Goal: Information Seeking & Learning: Understand process/instructions

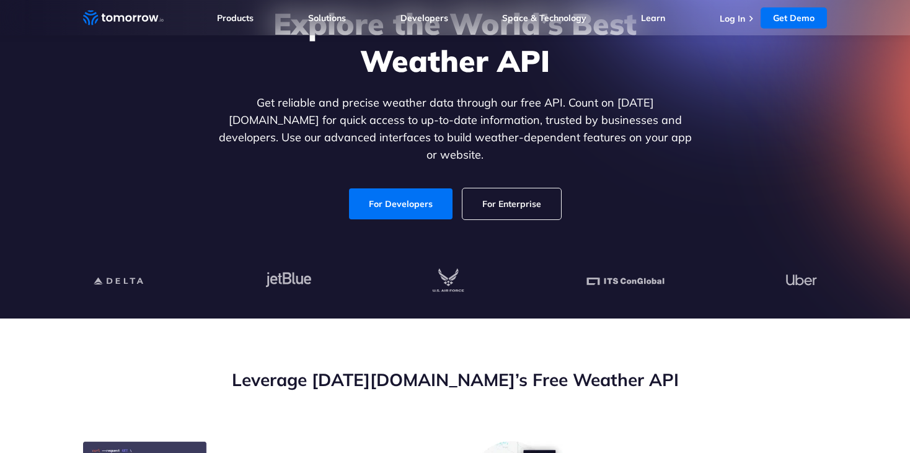
scroll to position [126, 0]
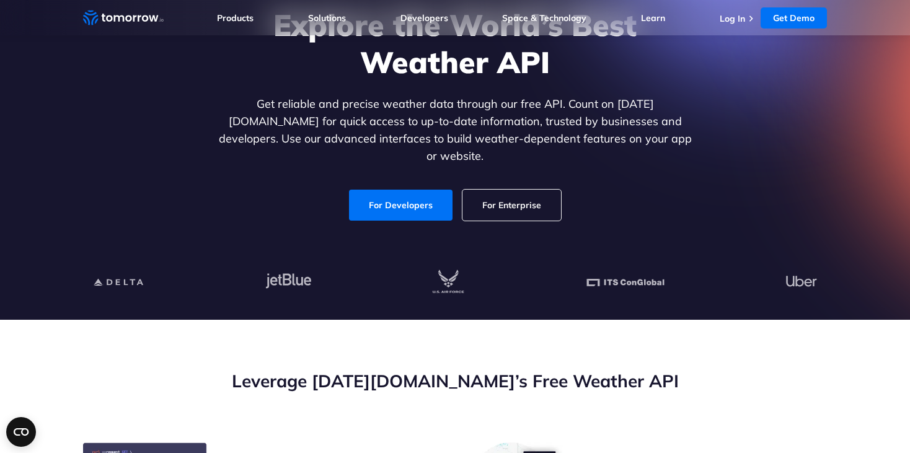
click at [390, 209] on div "Explore the World’s Best Weather API Get reliable and precise weather data thro…" at bounding box center [455, 113] width 764 height 263
click at [385, 190] on link "For Developers" at bounding box center [401, 205] width 104 height 31
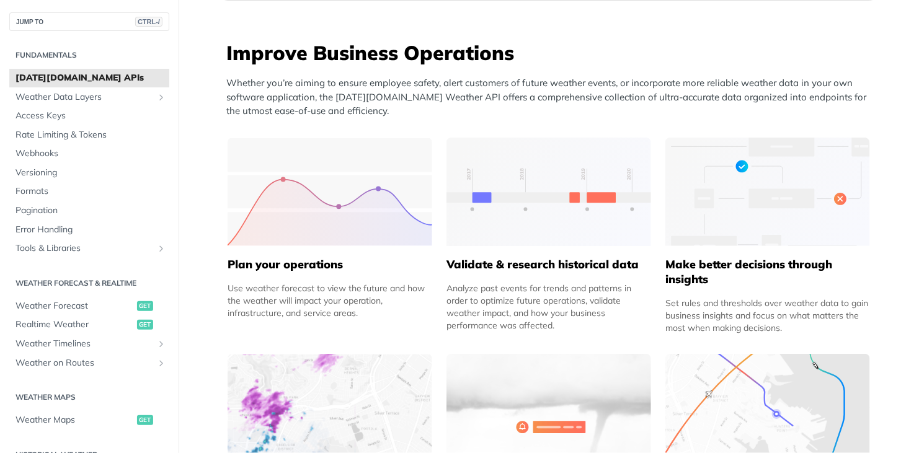
scroll to position [475, 0]
click at [59, 302] on span "Weather Forecast" at bounding box center [74, 306] width 118 height 12
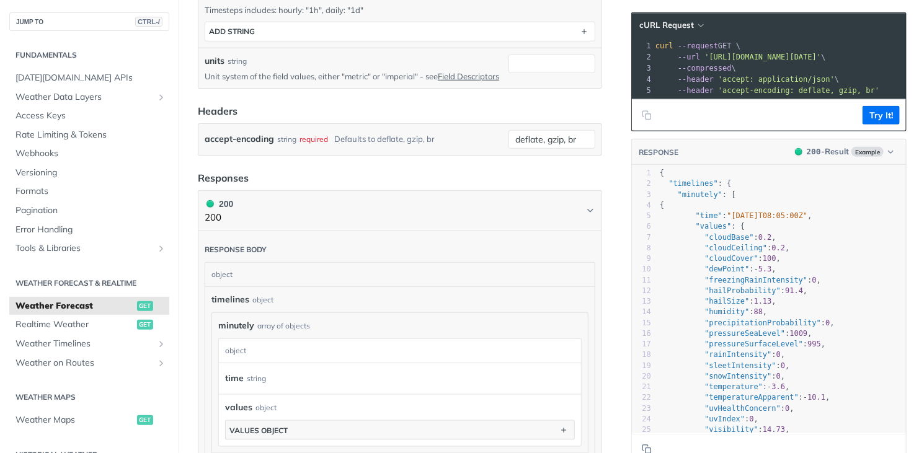
scroll to position [423, 0]
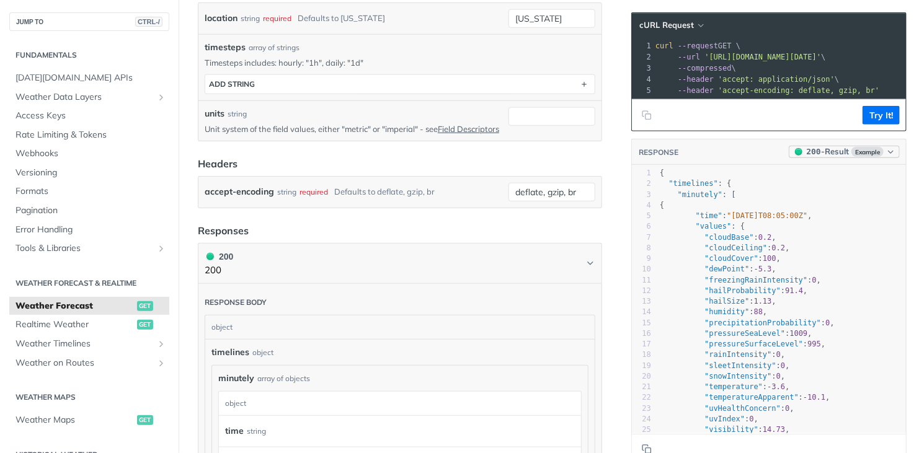
click at [868, 154] on button "200 - Result Example" at bounding box center [843, 152] width 111 height 12
click at [819, 199] on div "200 - Result" at bounding box center [807, 198] width 45 height 13
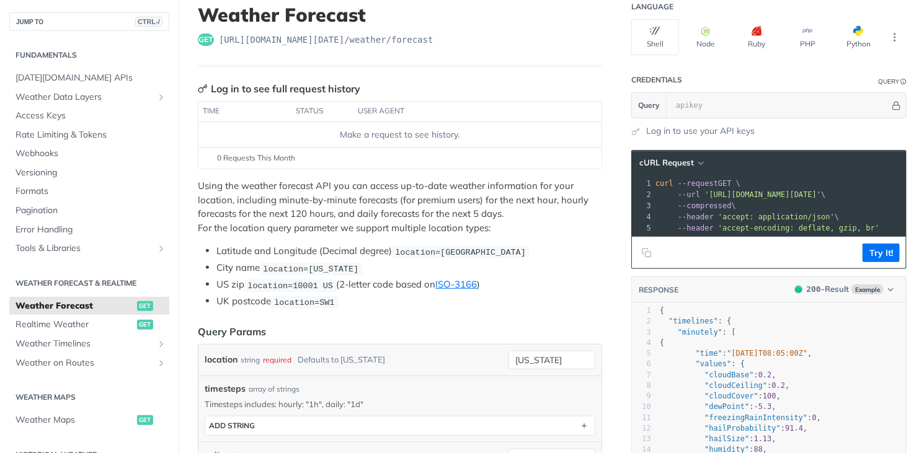
scroll to position [81, 0]
click at [664, 160] on span "cURL Request" at bounding box center [666, 163] width 55 height 11
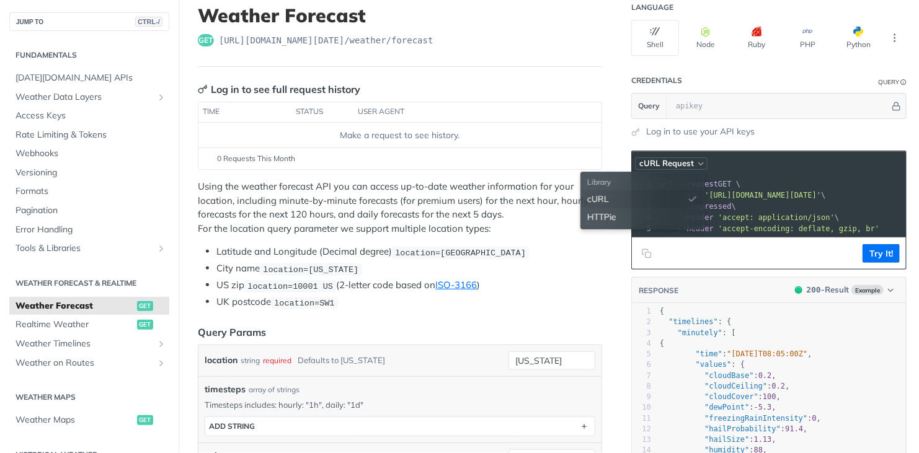
click at [684, 157] on button "cURL Request" at bounding box center [671, 163] width 73 height 12
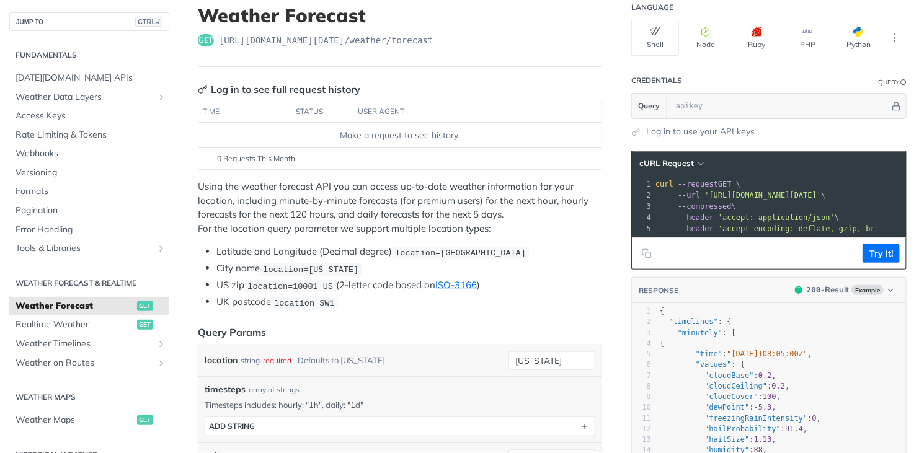
scroll to position [0, 0]
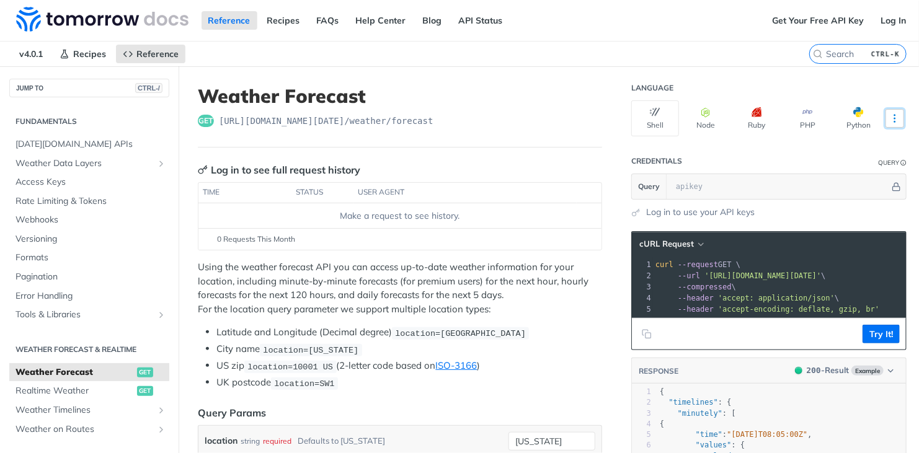
click at [892, 112] on button "More Languages" at bounding box center [894, 118] width 19 height 19
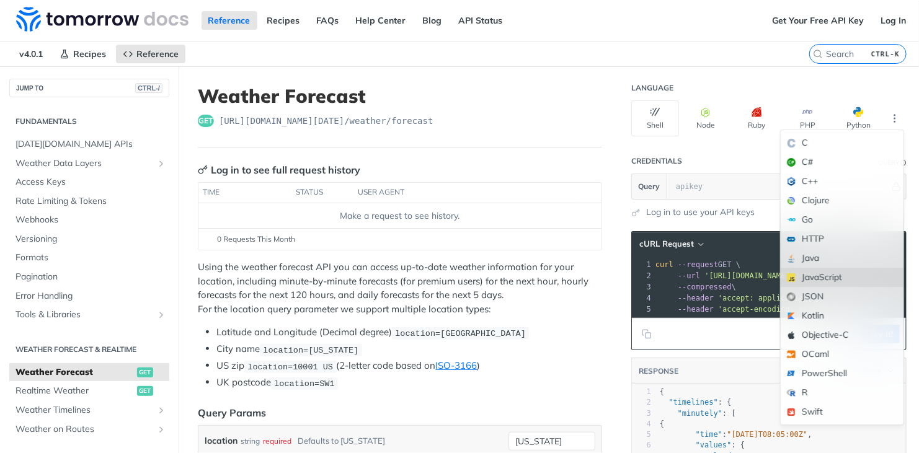
click at [815, 278] on div "JavaScript" at bounding box center [841, 277] width 123 height 19
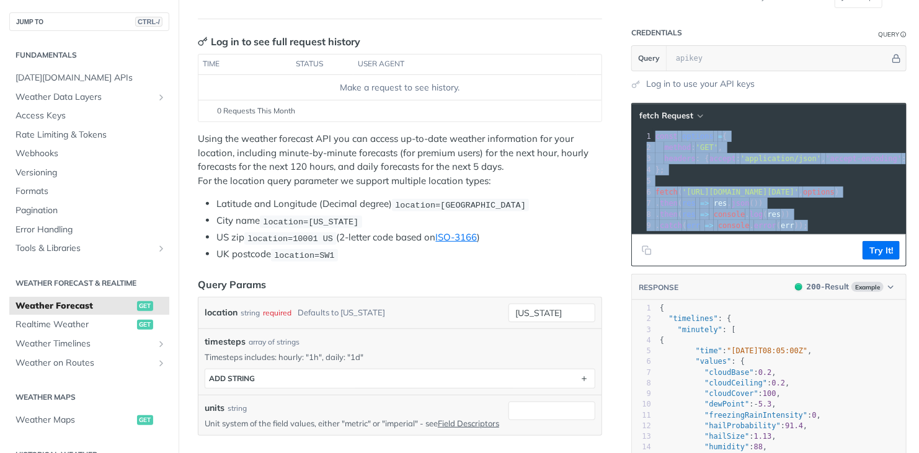
drag, startPoint x: 790, startPoint y: 226, endPoint x: 641, endPoint y: 130, distance: 176.2
click at [653, 131] on div "1 const options = { 2 method : 'GET' , 3 headers : { accept : 'application/json…" at bounding box center [815, 181] width 325 height 100
click at [657, 113] on span "fetch Request" at bounding box center [666, 115] width 54 height 11
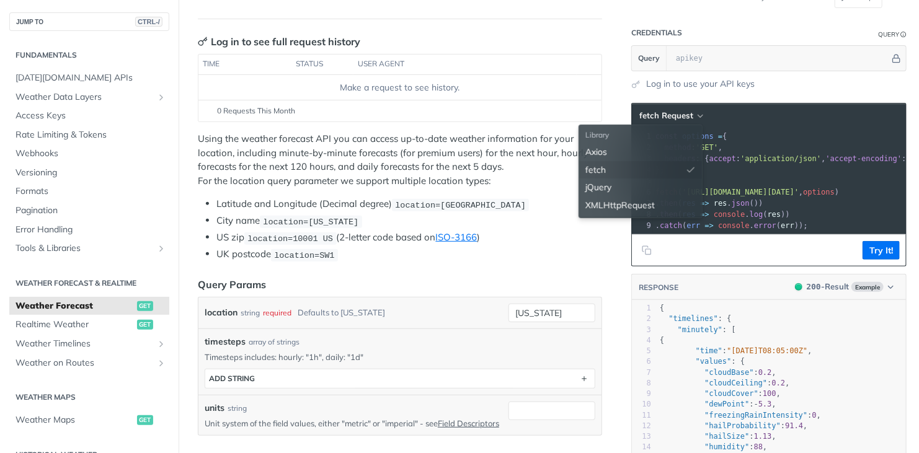
click at [619, 169] on div "fetch" at bounding box center [640, 170] width 123 height 18
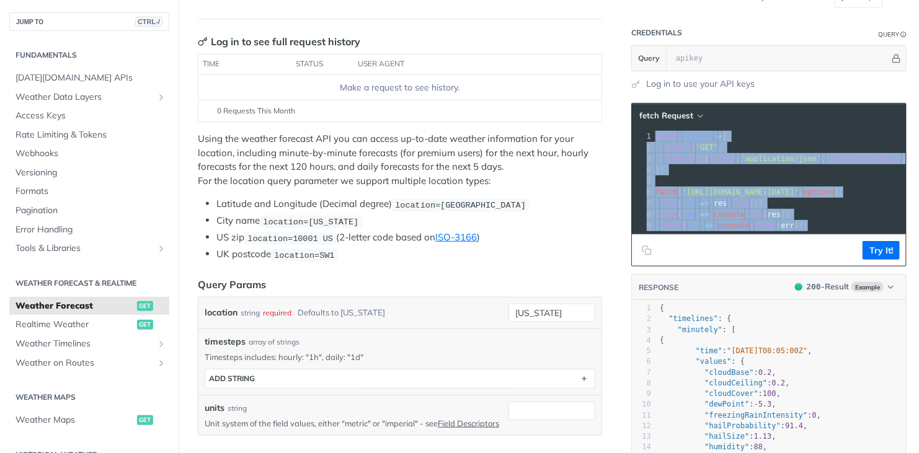
drag, startPoint x: 798, startPoint y: 223, endPoint x: 637, endPoint y: 128, distance: 187.3
click at [637, 128] on div "xxxxxxxxxx 1 const options = { 2 method : 'GET' , 3 headers : { accept : 'appli…" at bounding box center [784, 196] width 305 height 136
copy div "const options = { 2 method : 'GET' , 3 headers : { accept : 'application/json' …"
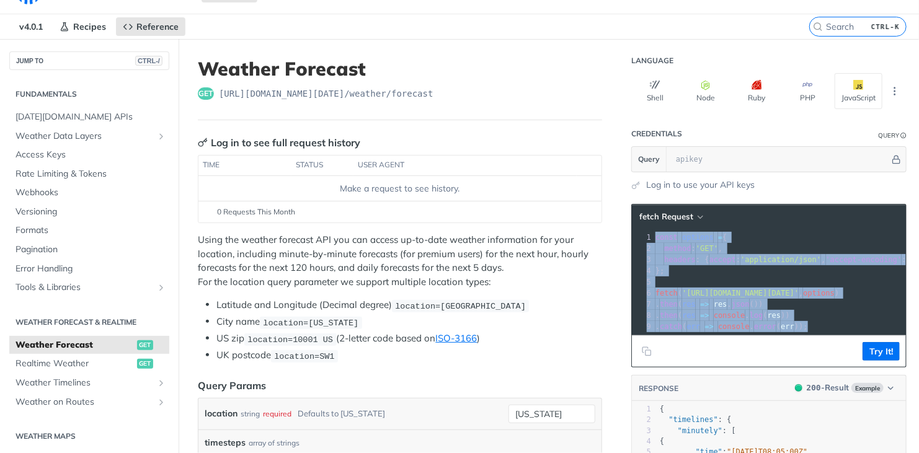
scroll to position [29, 0]
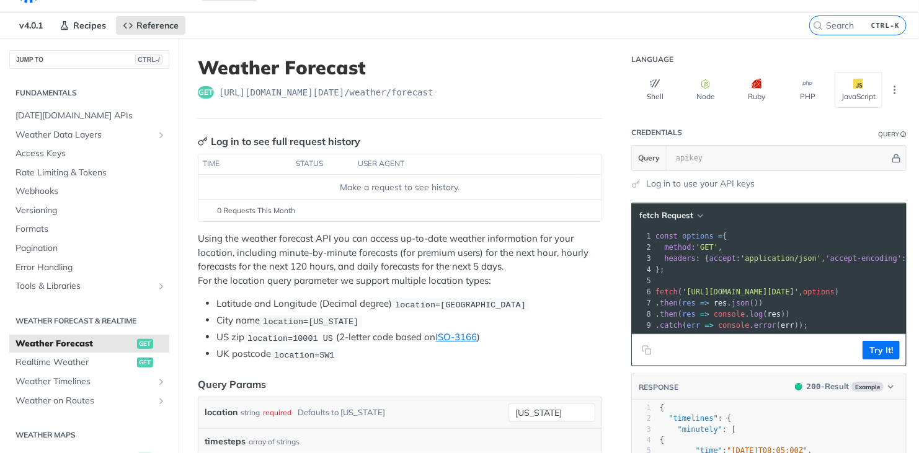
click at [388, 248] on p "Using the weather forecast API you can access up-to-date weather information fo…" at bounding box center [400, 260] width 404 height 56
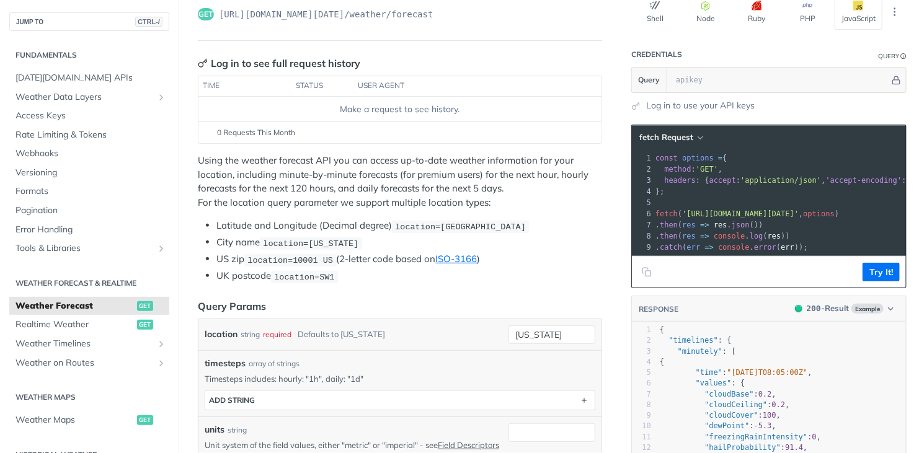
scroll to position [108, 0]
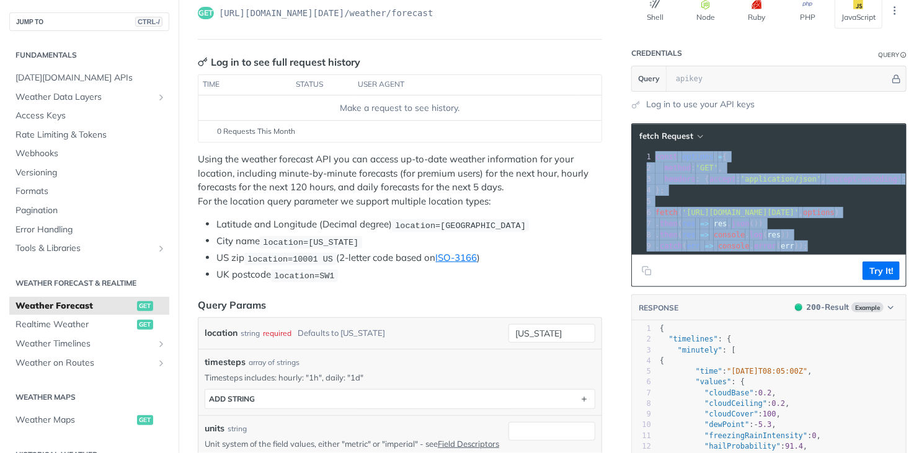
drag, startPoint x: 794, startPoint y: 247, endPoint x: 616, endPoint y: 147, distance: 204.0
copy div "const options = { 2 method : 'GET' , 3 headers : { accept : 'application/json' …"
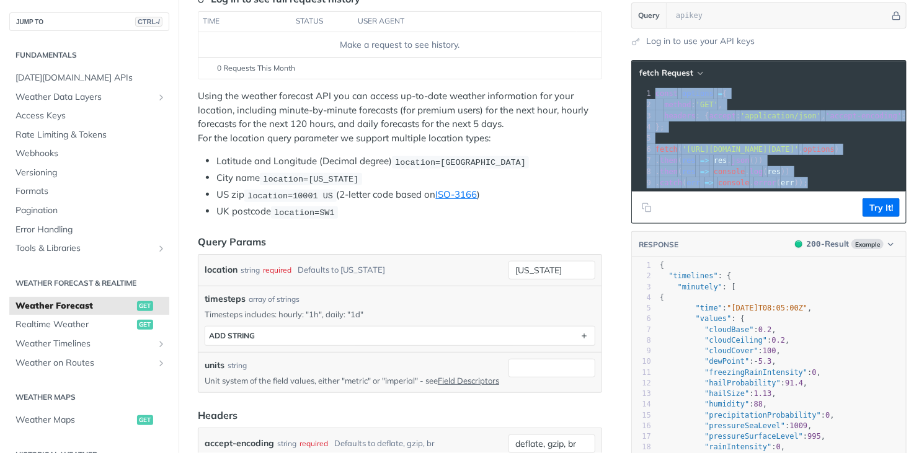
scroll to position [172, 0]
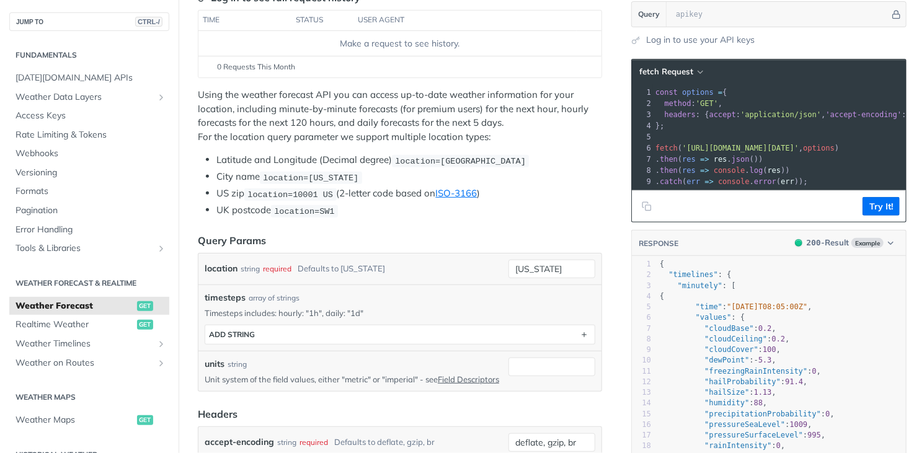
click at [524, 123] on p "Using the weather forecast API you can access up-to-date weather information fo…" at bounding box center [400, 116] width 404 height 56
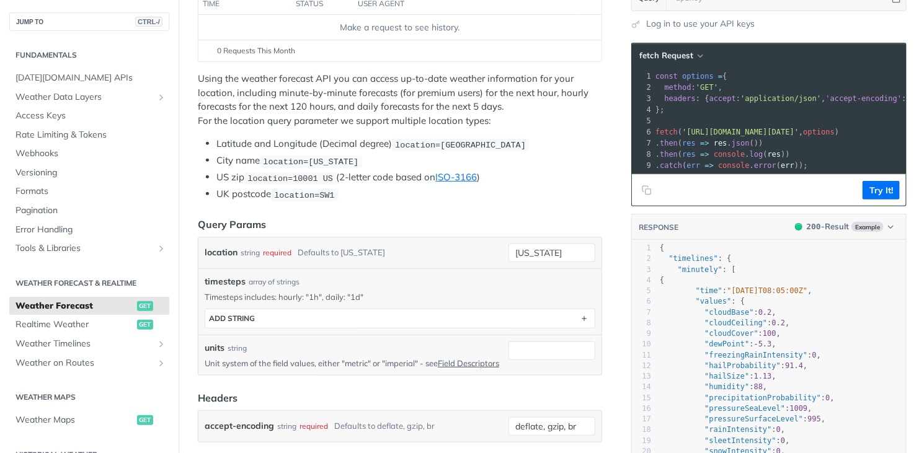
scroll to position [188, 0]
click at [868, 191] on button "Try It!" at bounding box center [880, 190] width 37 height 19
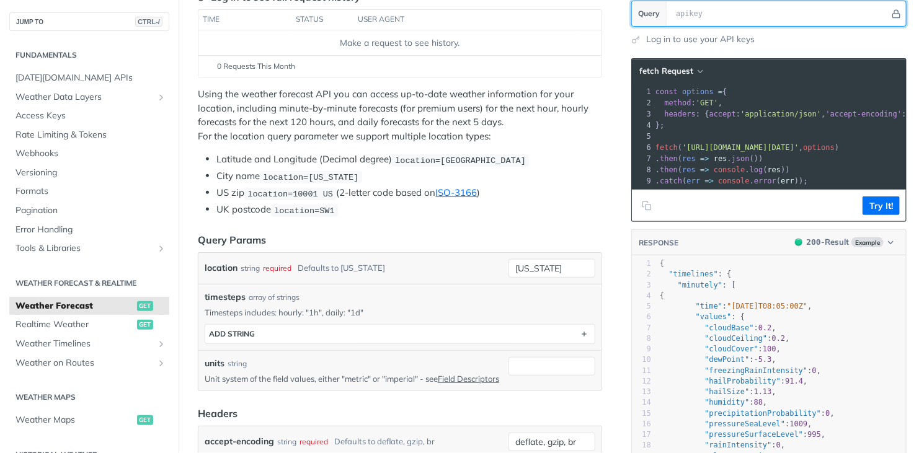
scroll to position [138, 0]
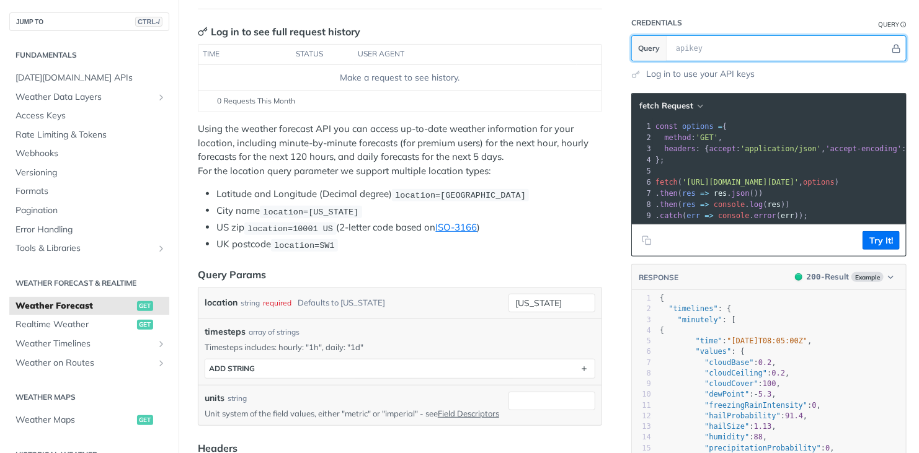
click at [682, 50] on input "text" at bounding box center [779, 48] width 220 height 25
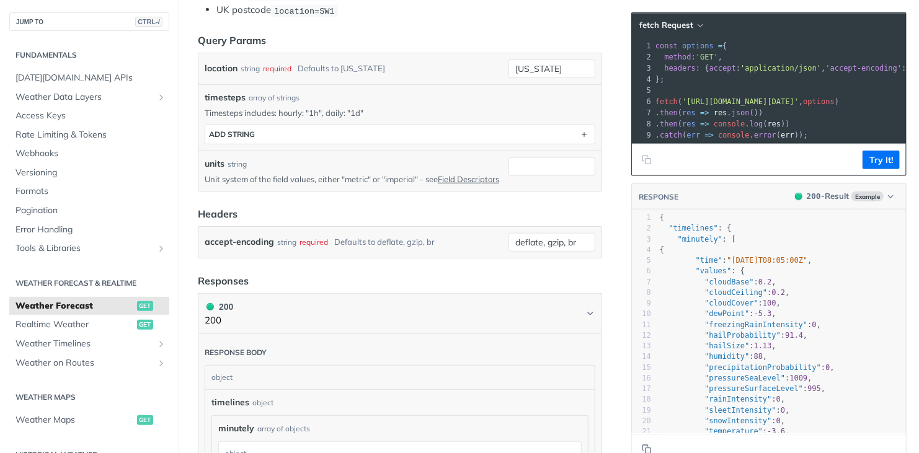
scroll to position [373, 0]
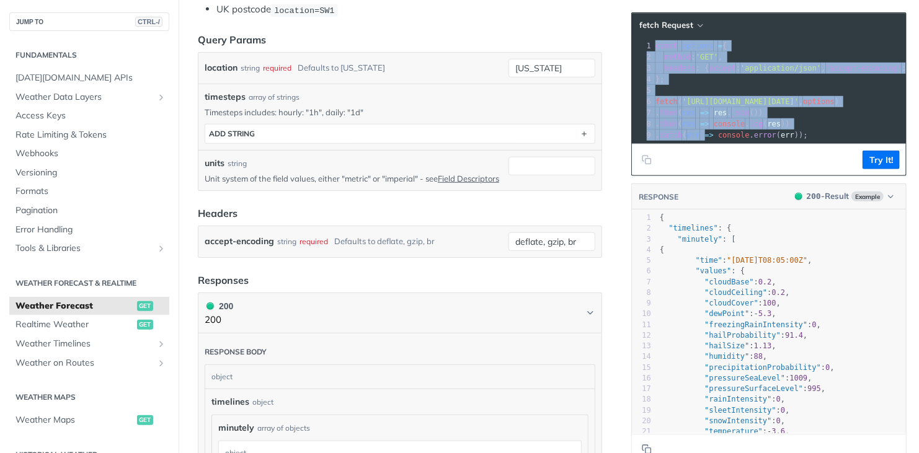
drag, startPoint x: 689, startPoint y: 208, endPoint x: 699, endPoint y: 206, distance: 10.2
click at [699, 206] on header "RESPONSE 200 - Result Example" at bounding box center [769, 197] width 274 height 26
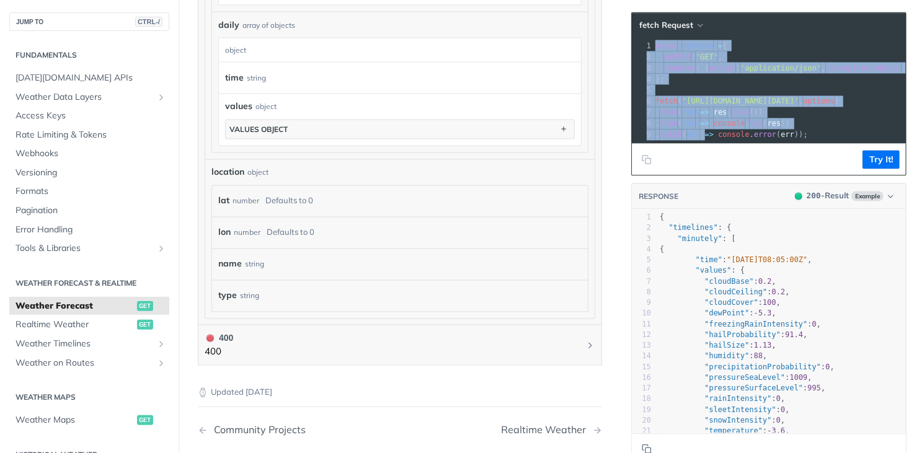
scroll to position [1063, 0]
